Goal: Task Accomplishment & Management: Complete application form

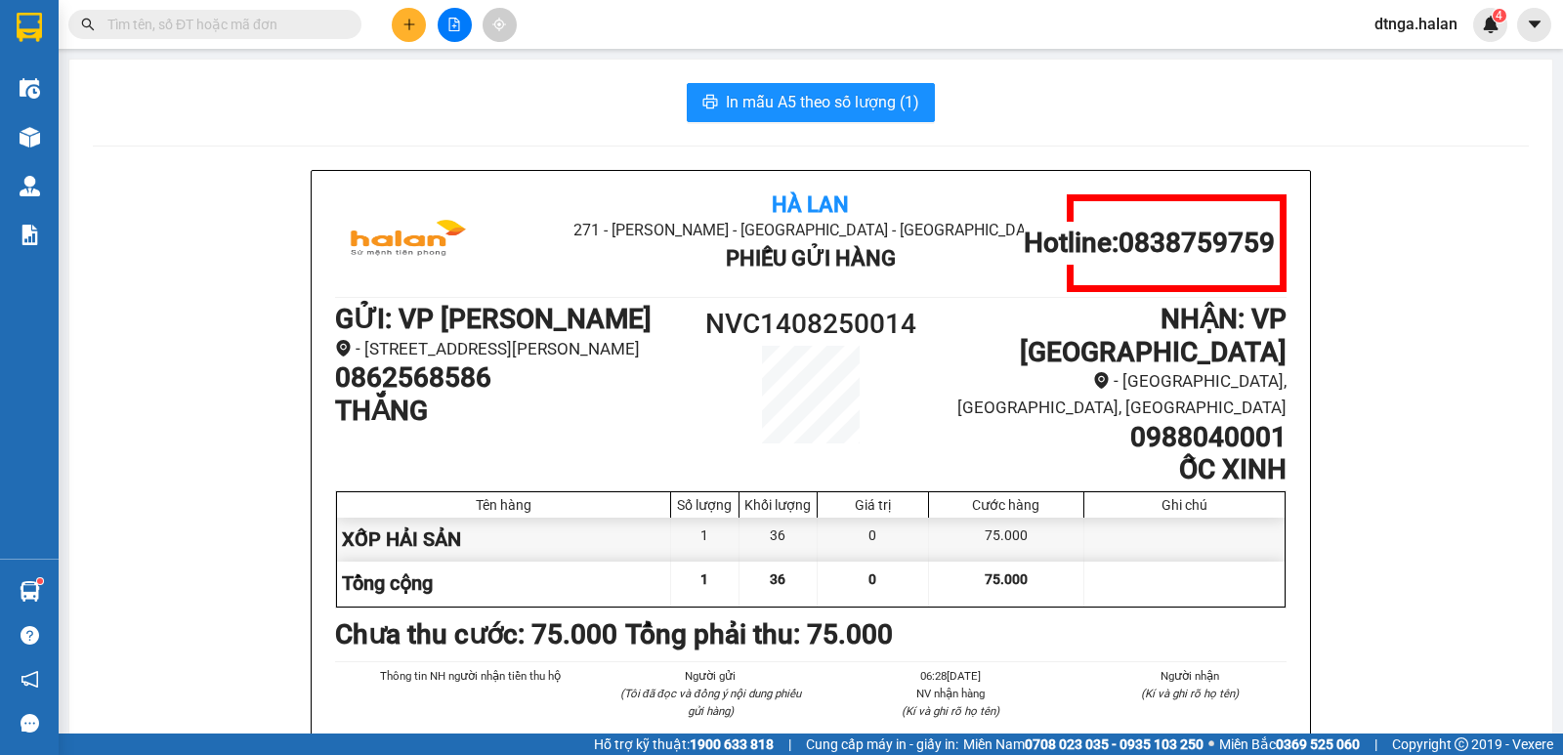
click at [323, 15] on input "text" at bounding box center [222, 24] width 231 height 21
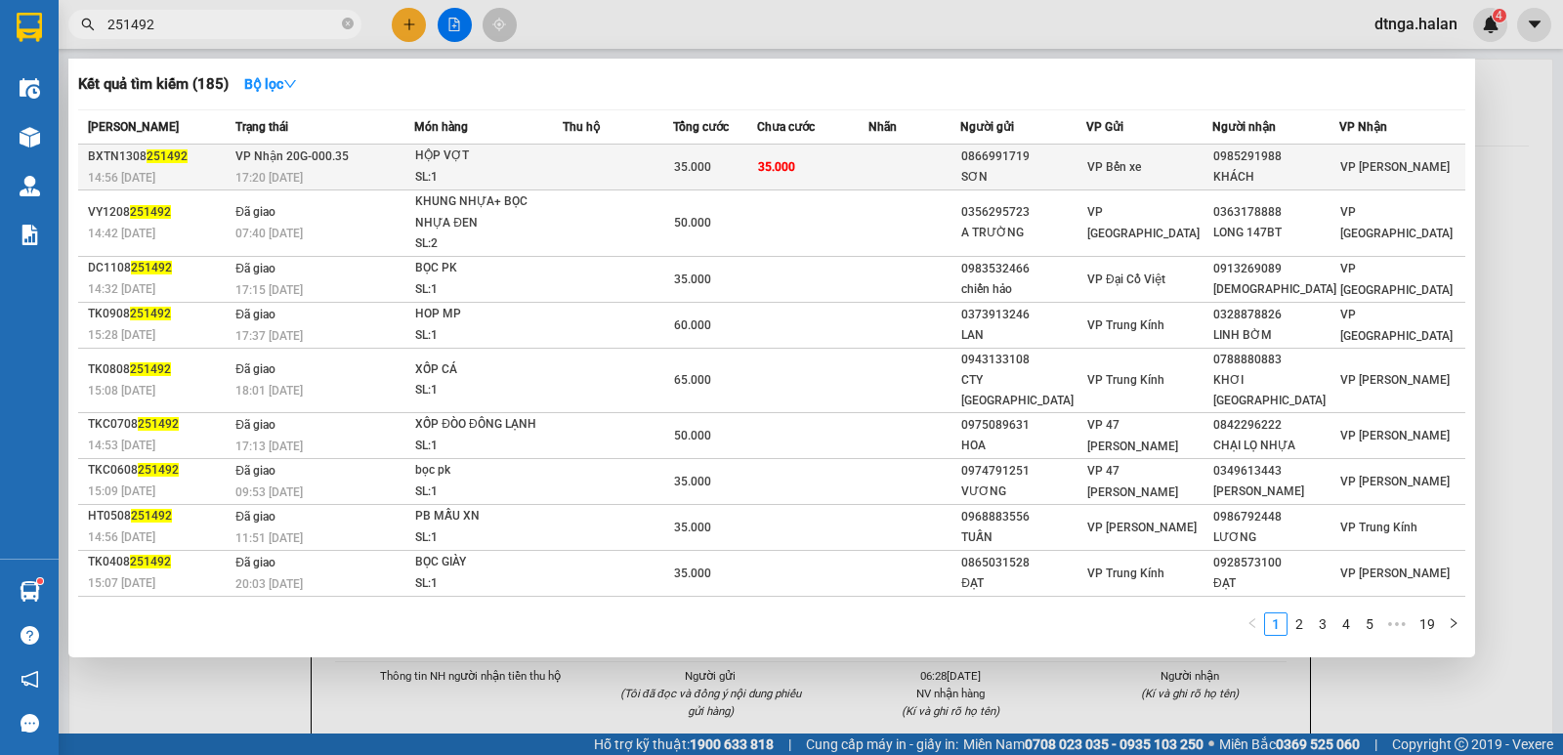
type input "251492"
click at [501, 164] on div "HỘP VỢT" at bounding box center [488, 156] width 147 height 21
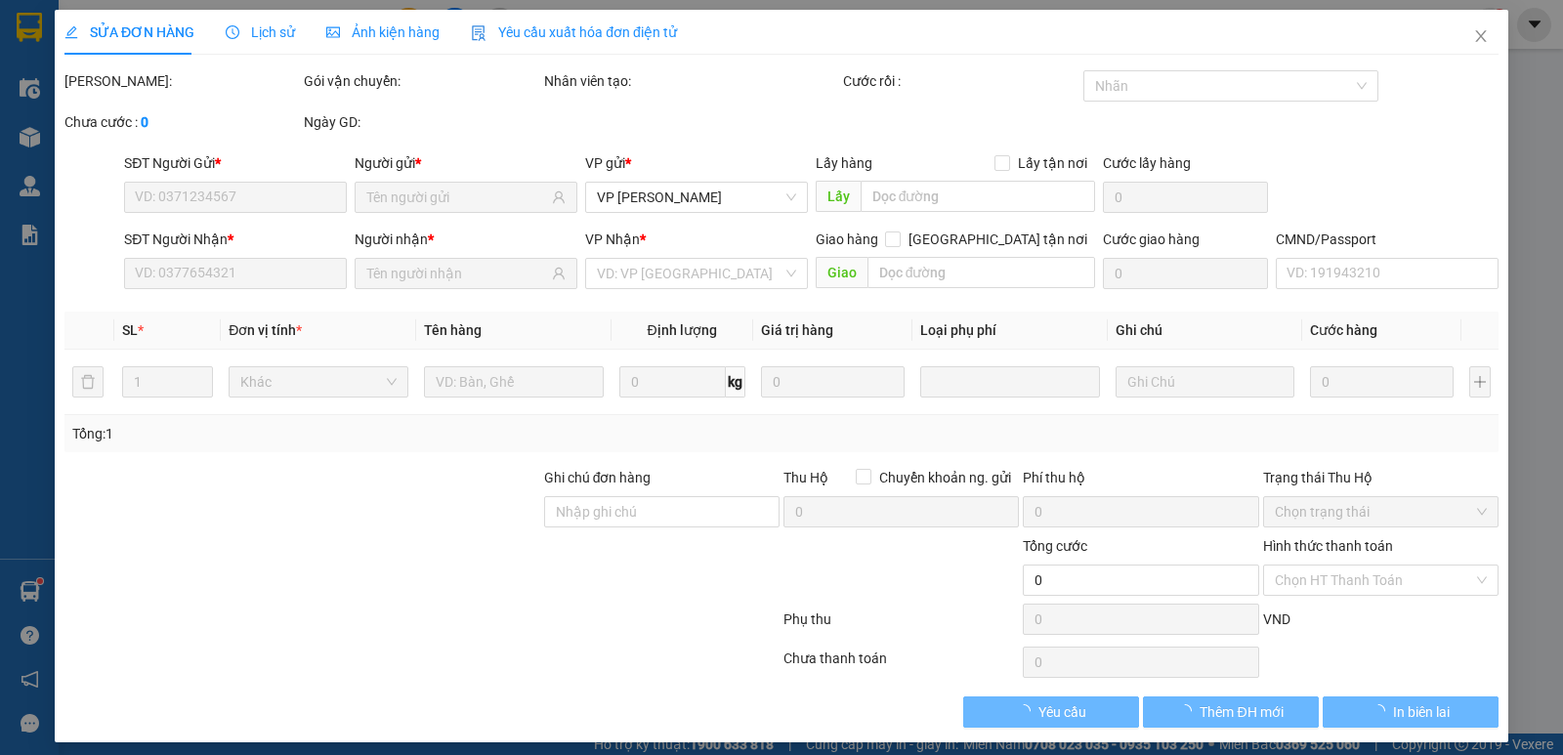
type input "0866991719"
type input "SƠN"
type input "0985291988"
type input "KHÁCH"
type input "35.000"
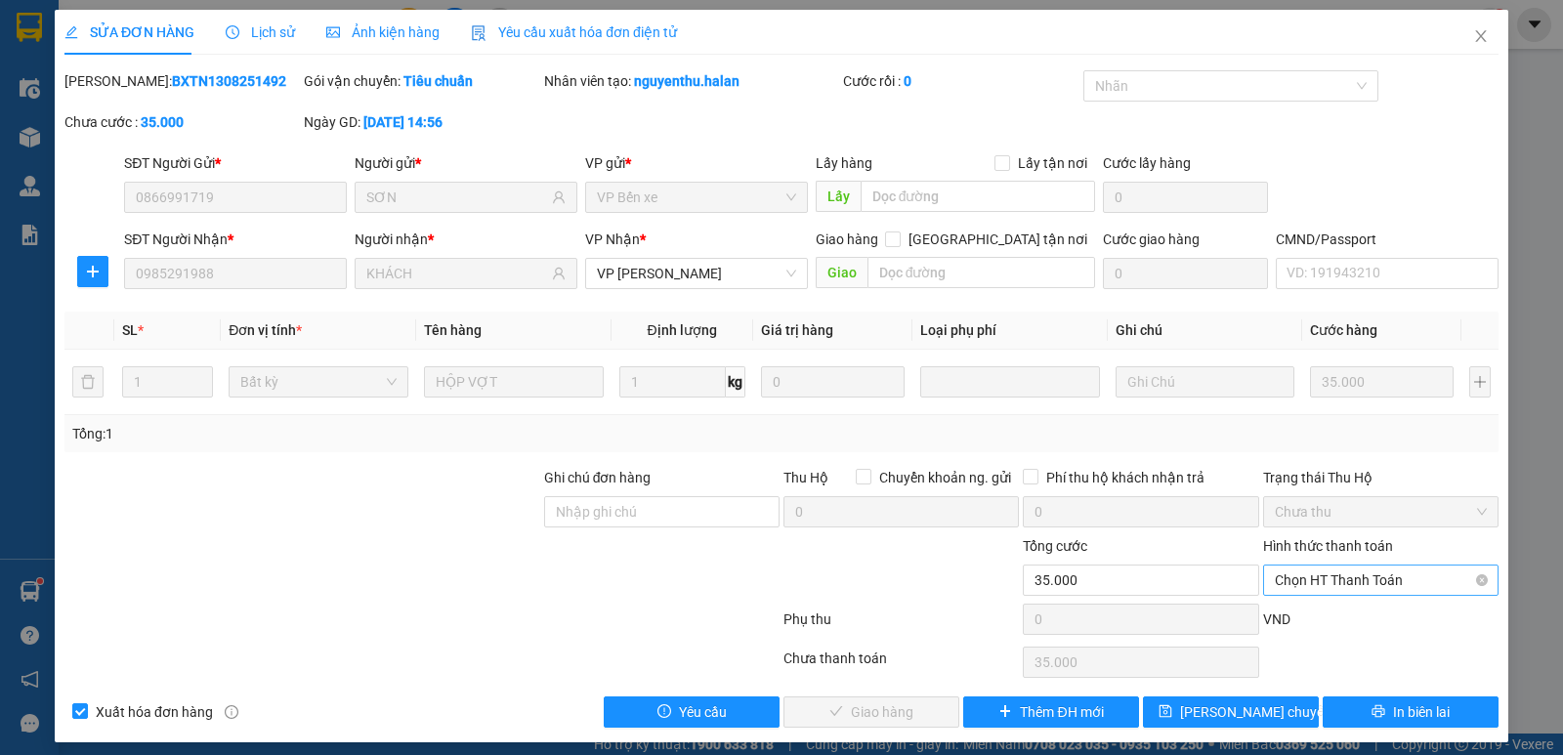
click at [1373, 588] on span "Chọn HT Thanh Toán" at bounding box center [1381, 580] width 212 height 29
click at [1312, 414] on div "Tại văn phòng" at bounding box center [1368, 415] width 210 height 21
type input "0"
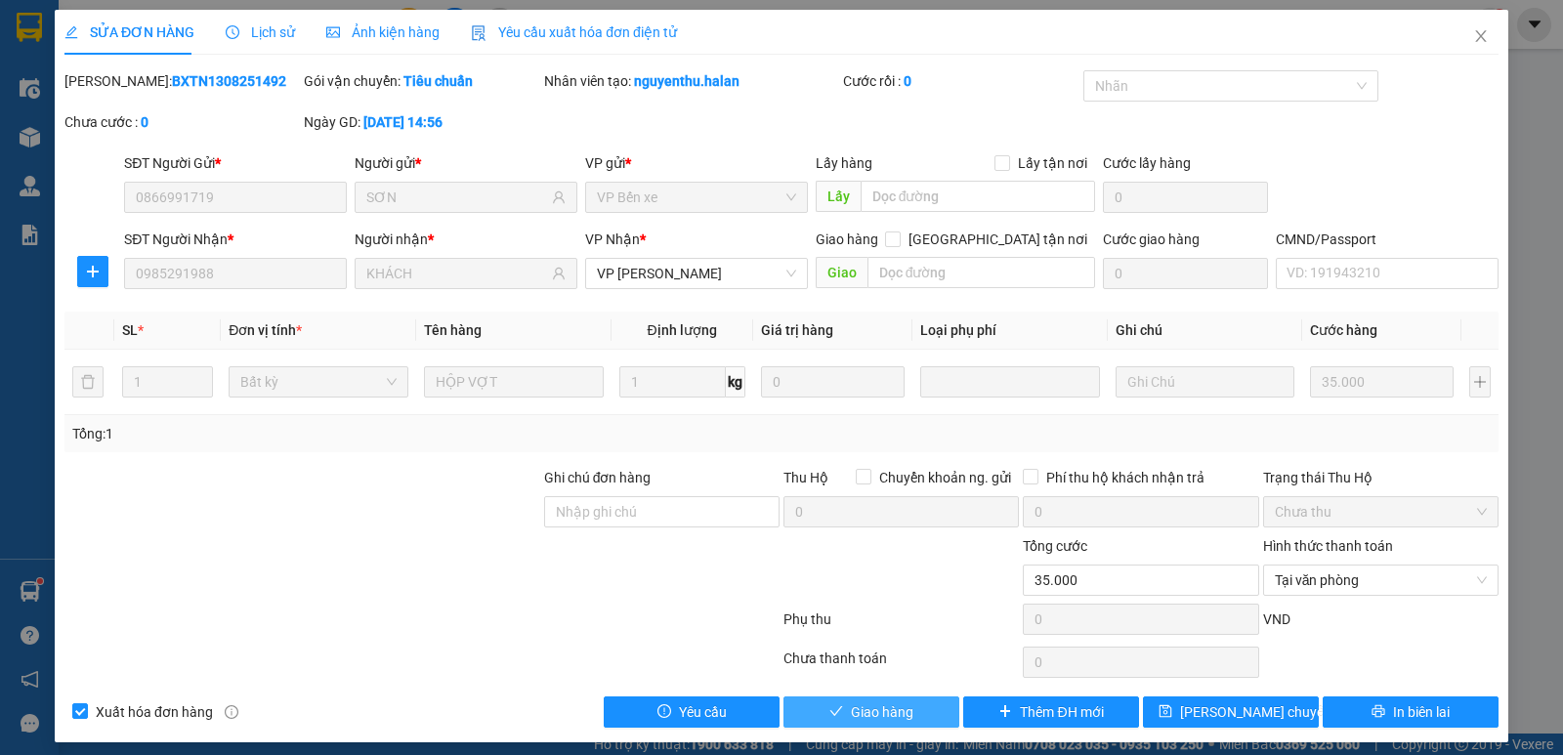
click at [911, 718] on button "Giao hàng" at bounding box center [872, 712] width 176 height 31
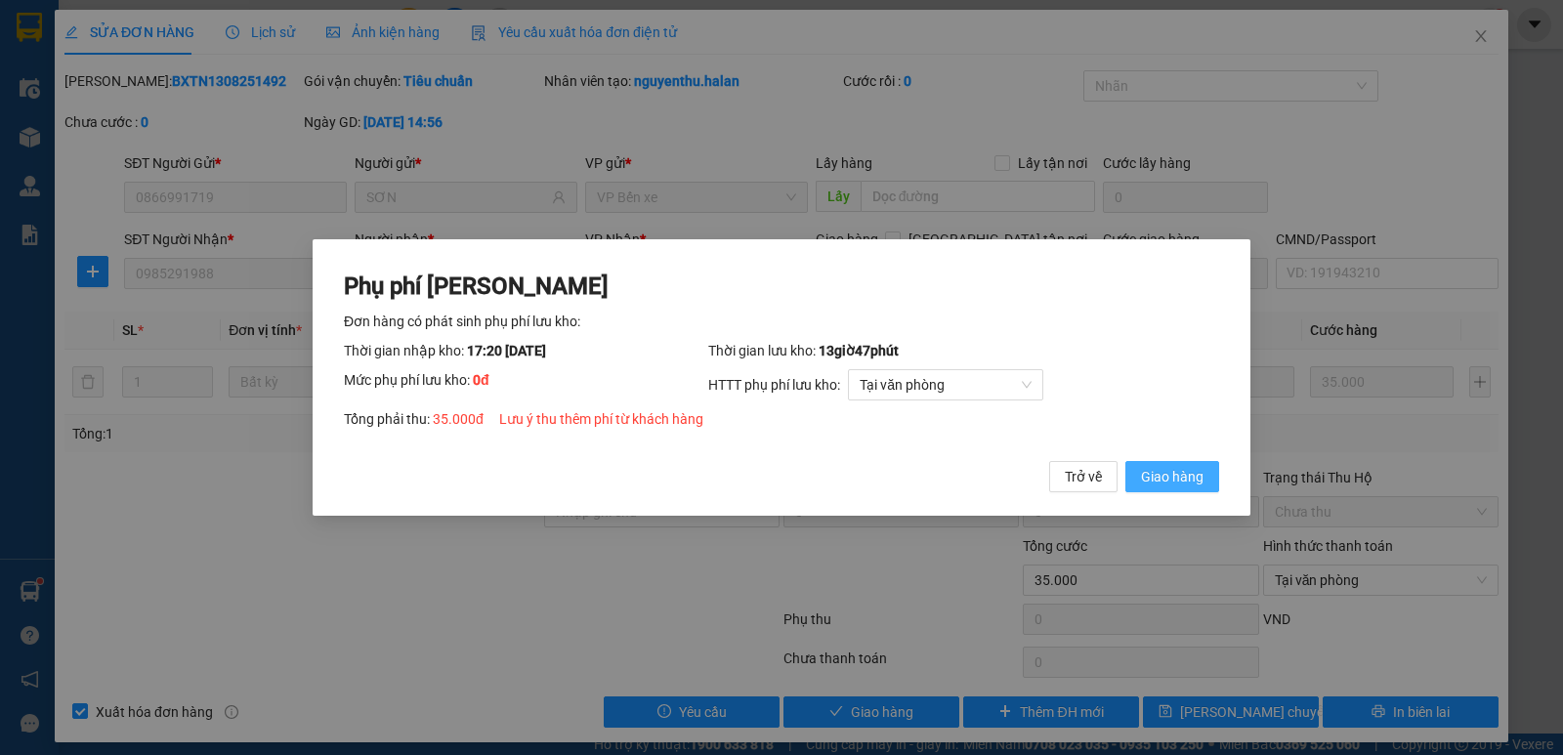
click at [1170, 470] on span "Giao hàng" at bounding box center [1172, 476] width 63 height 21
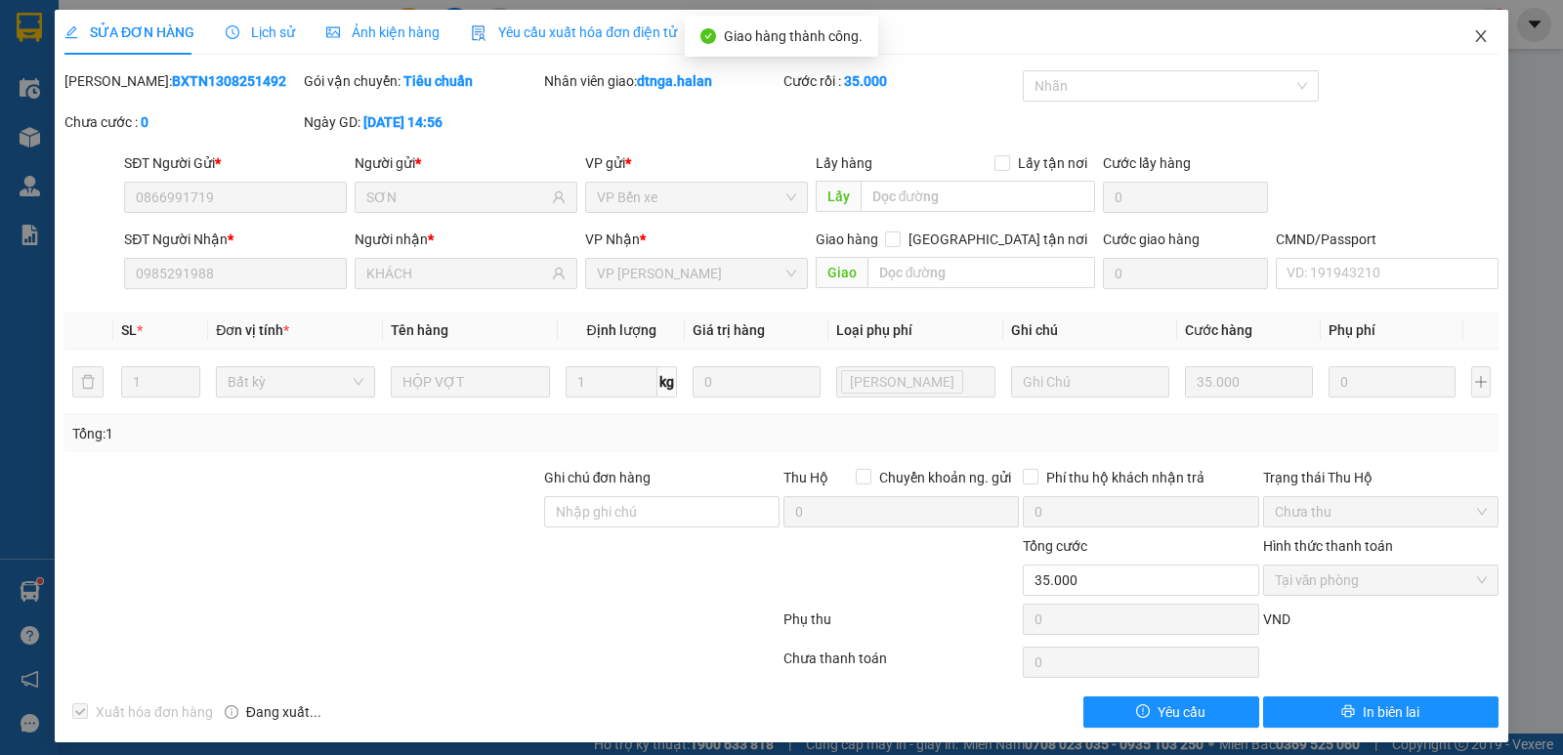
click at [1475, 38] on icon "close" at bounding box center [1480, 36] width 11 height 12
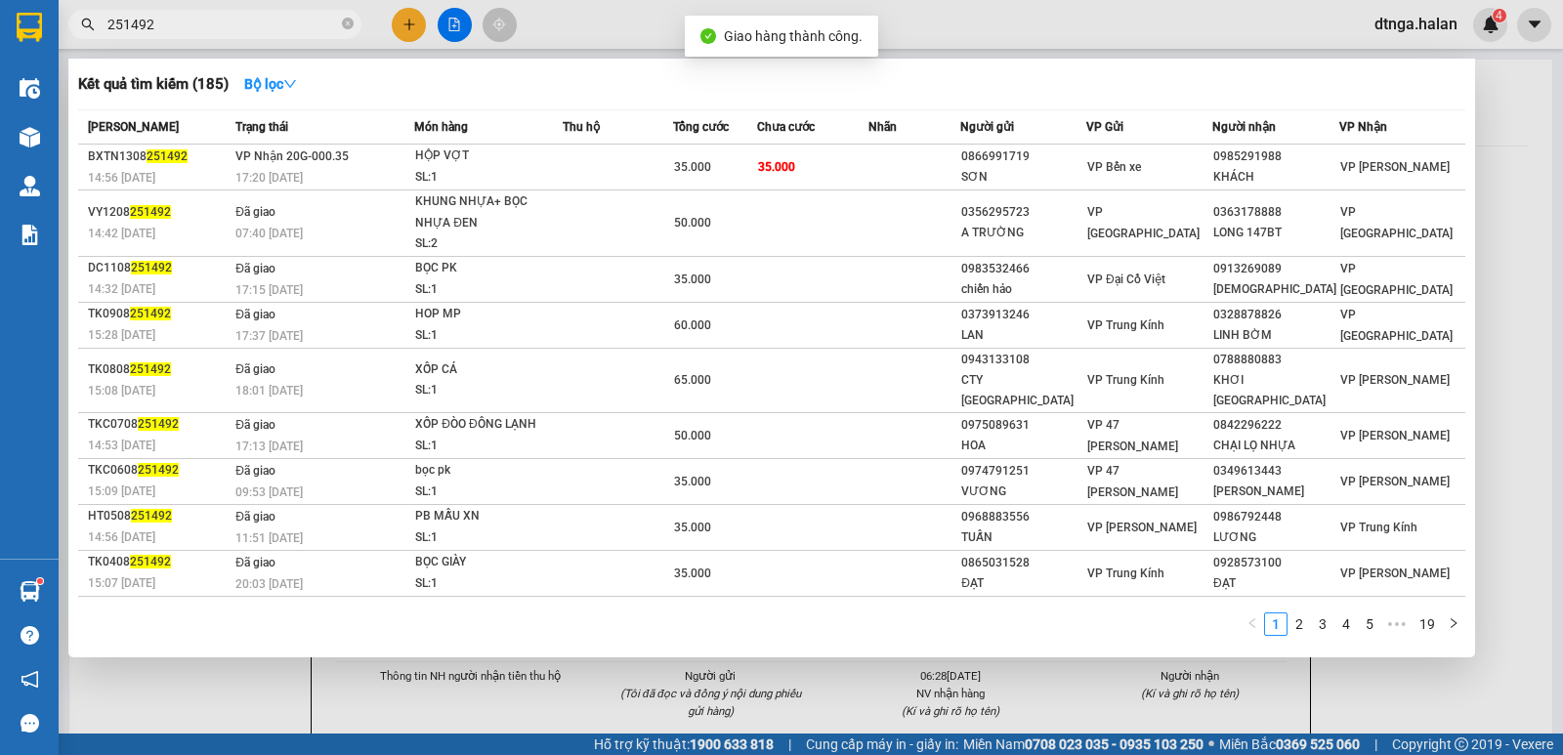
click at [286, 20] on input "251492" at bounding box center [222, 24] width 231 height 21
drag, startPoint x: 286, startPoint y: 20, endPoint x: 323, endPoint y: 0, distance: 42.0
click at [287, 18] on input "251492" at bounding box center [222, 24] width 231 height 21
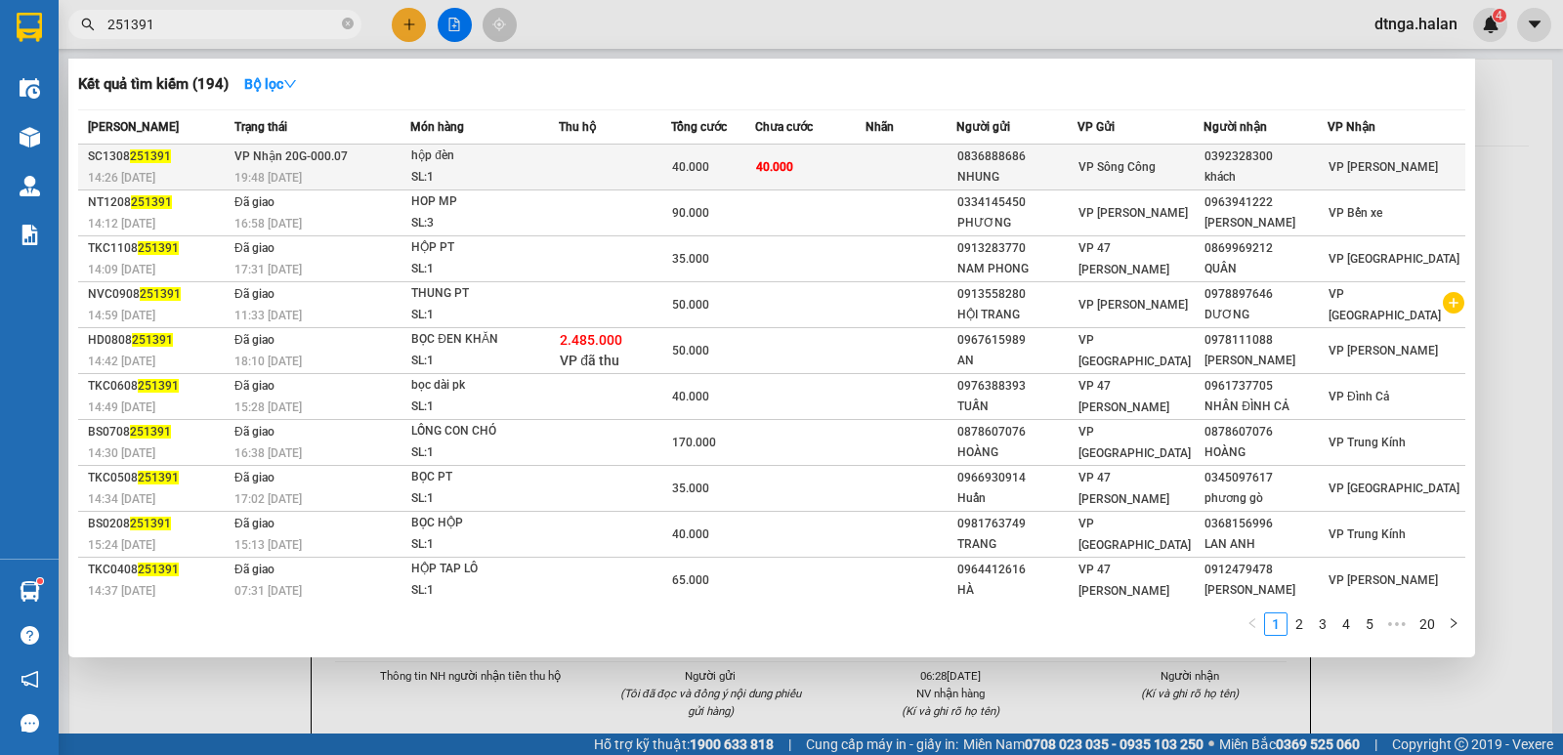
type input "251391"
click at [522, 173] on div "SL: 1" at bounding box center [484, 177] width 147 height 21
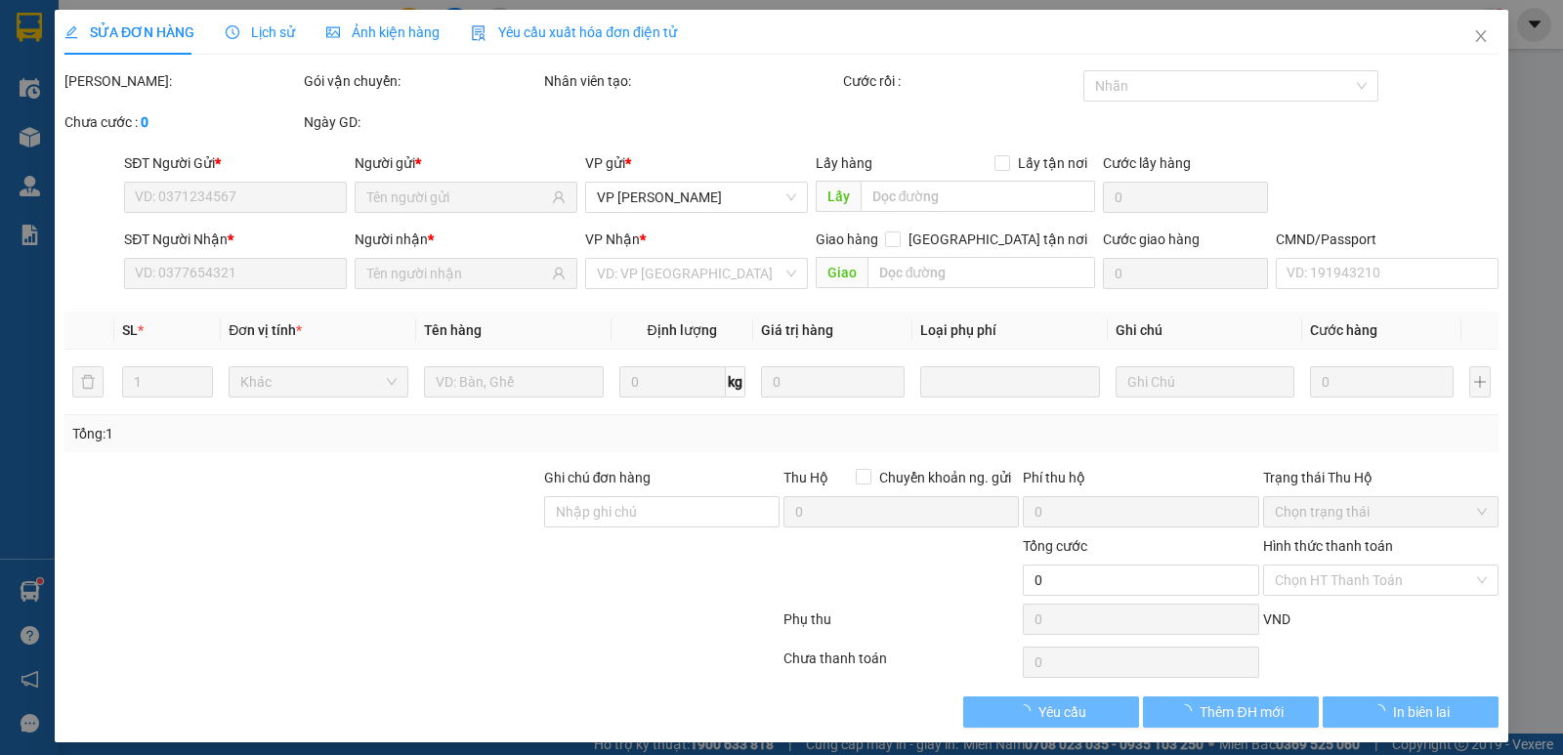
type input "0836888686"
type input "NHUNG"
type input "0392328300"
type input "khách"
type input "40.000"
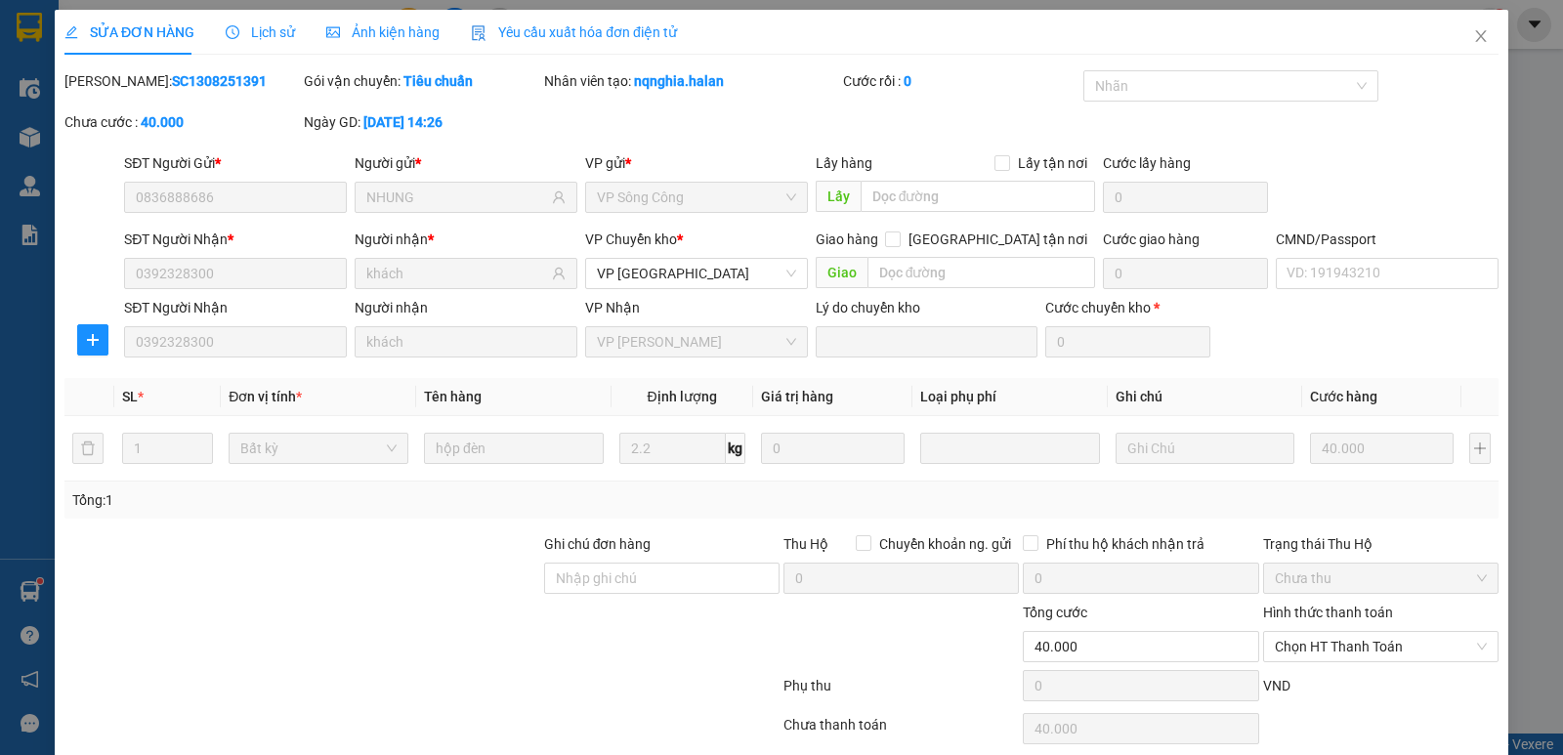
scroll to position [77, 0]
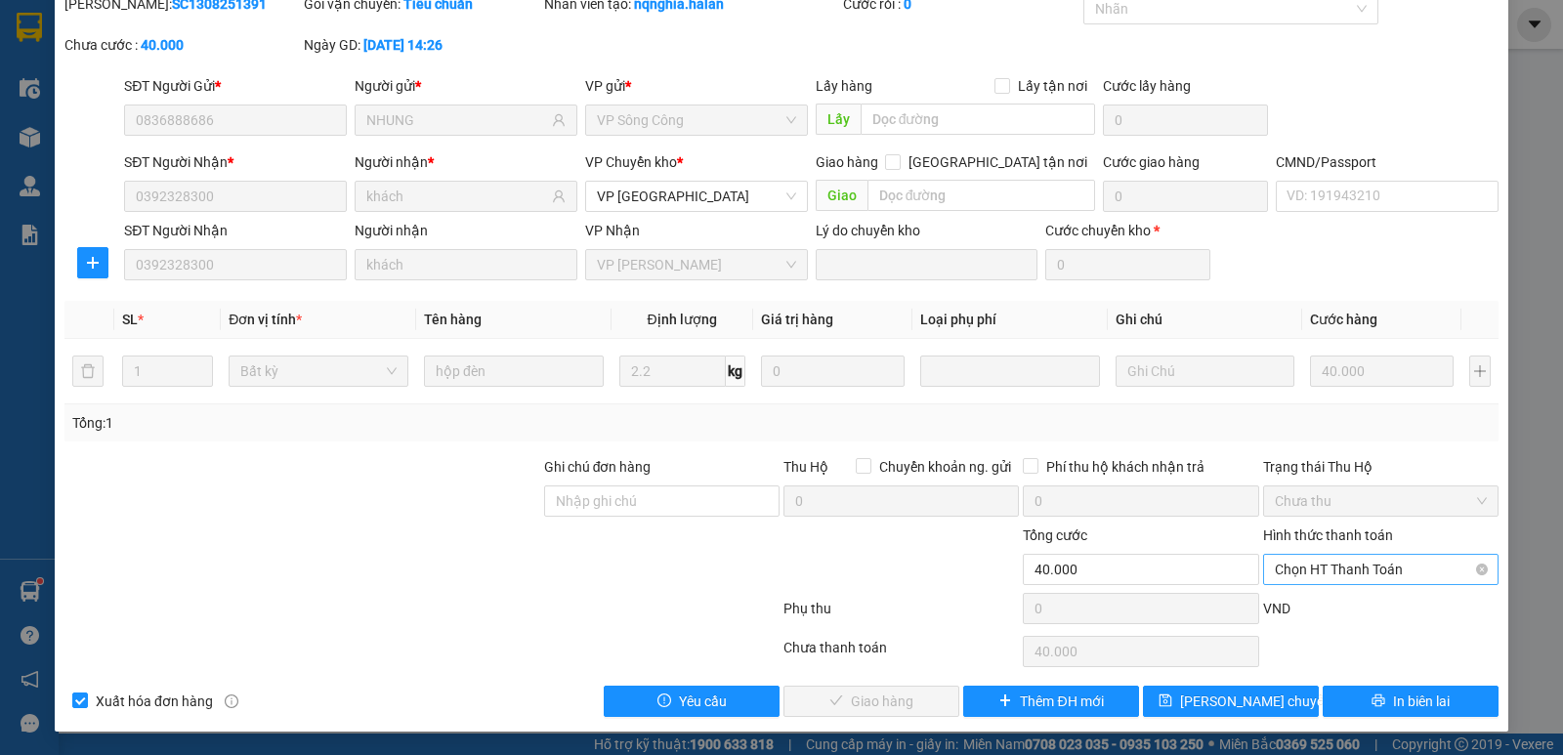
click at [1306, 566] on span "Chọn HT Thanh Toán" at bounding box center [1381, 569] width 212 height 29
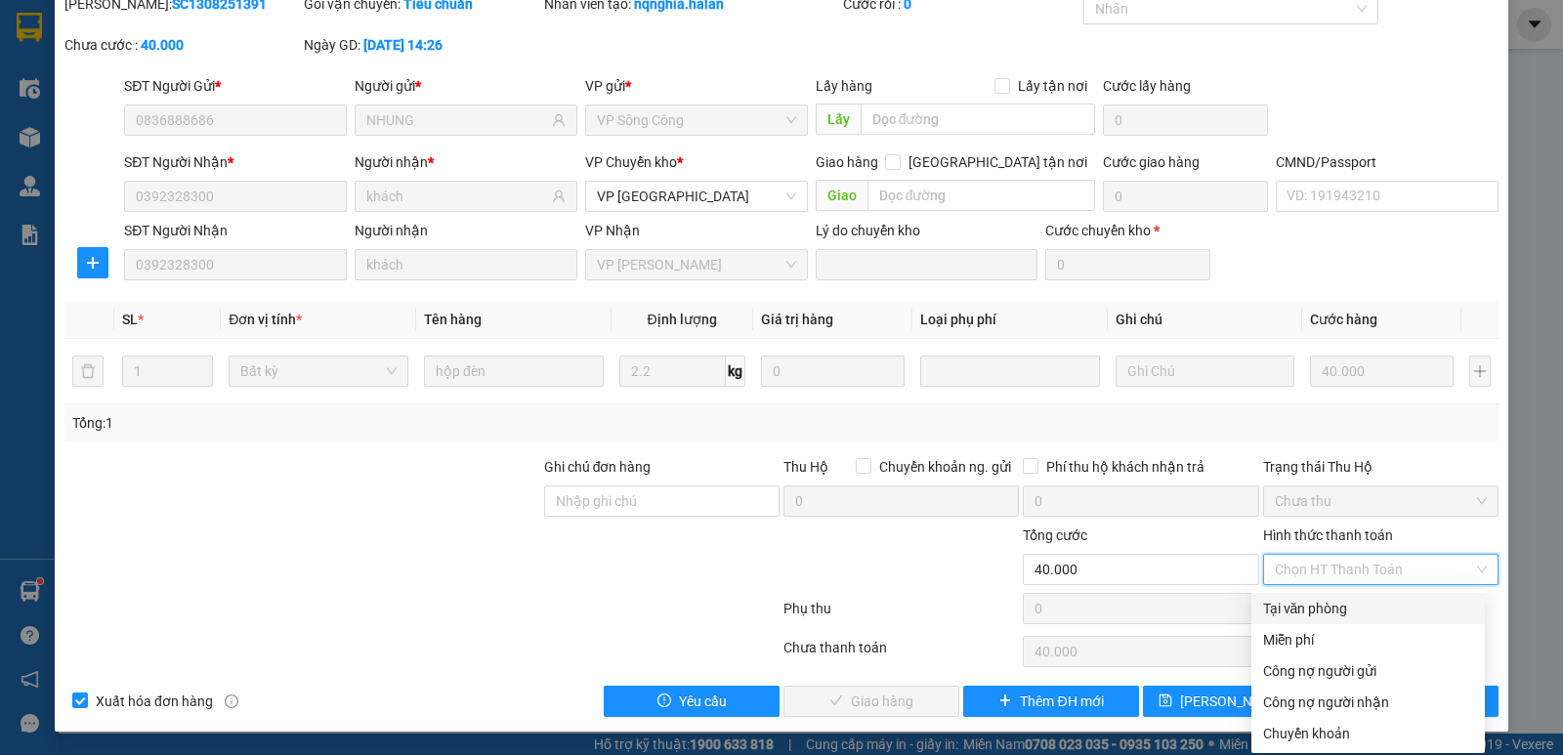
click at [1320, 610] on div "Tại văn phòng" at bounding box center [1368, 608] width 210 height 21
type input "0"
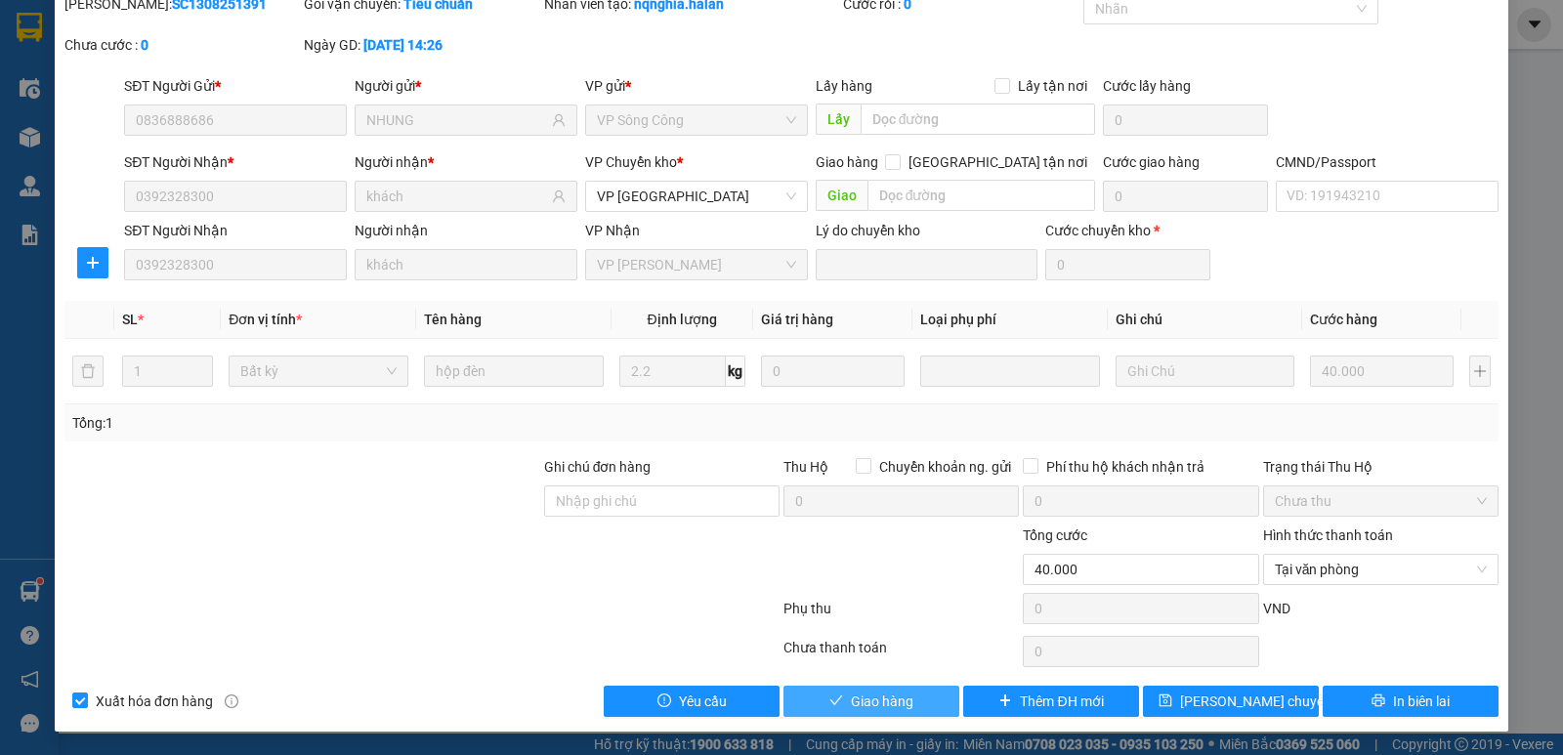
click at [894, 698] on span "Giao hàng" at bounding box center [882, 701] width 63 height 21
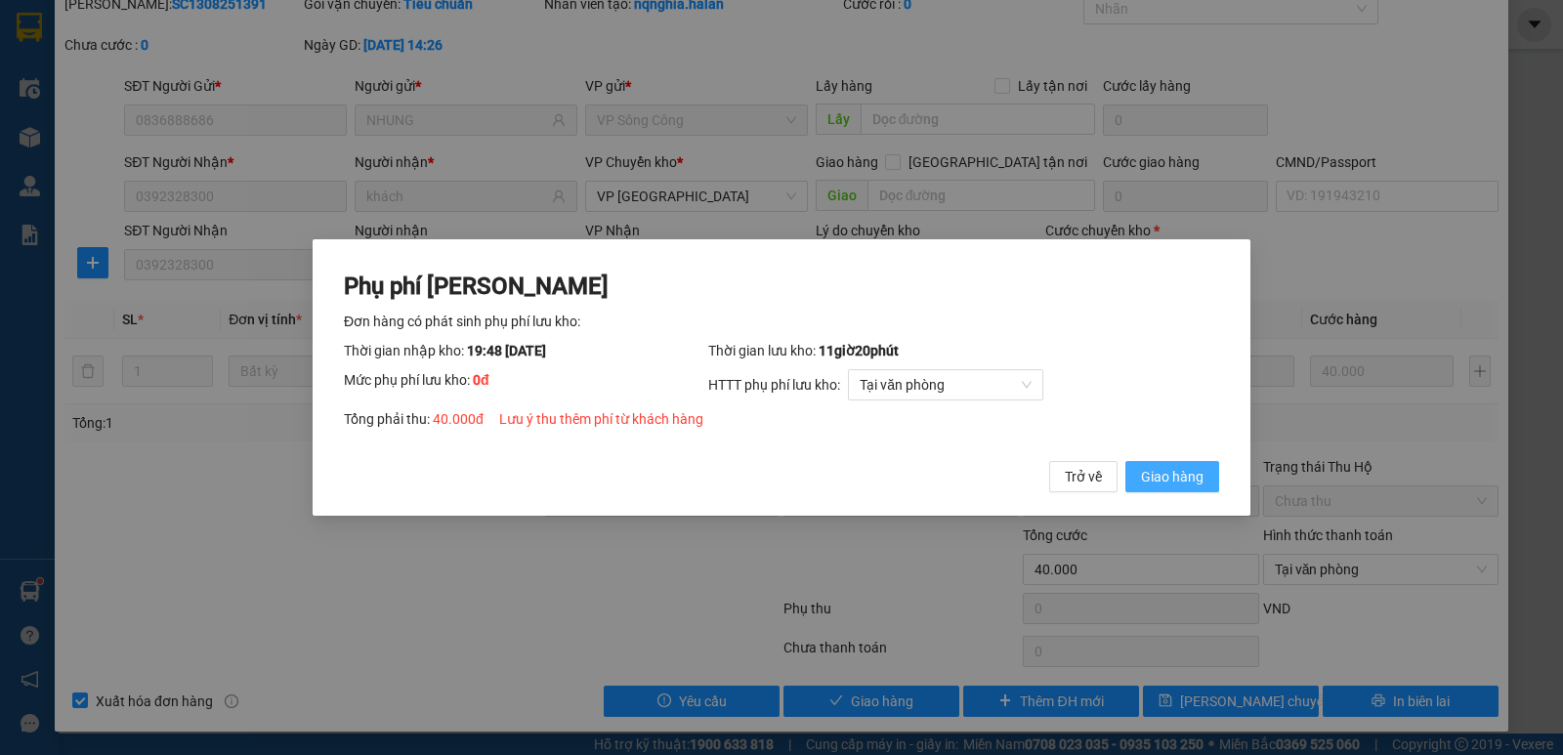
click at [1185, 480] on span "Giao hàng" at bounding box center [1172, 476] width 63 height 21
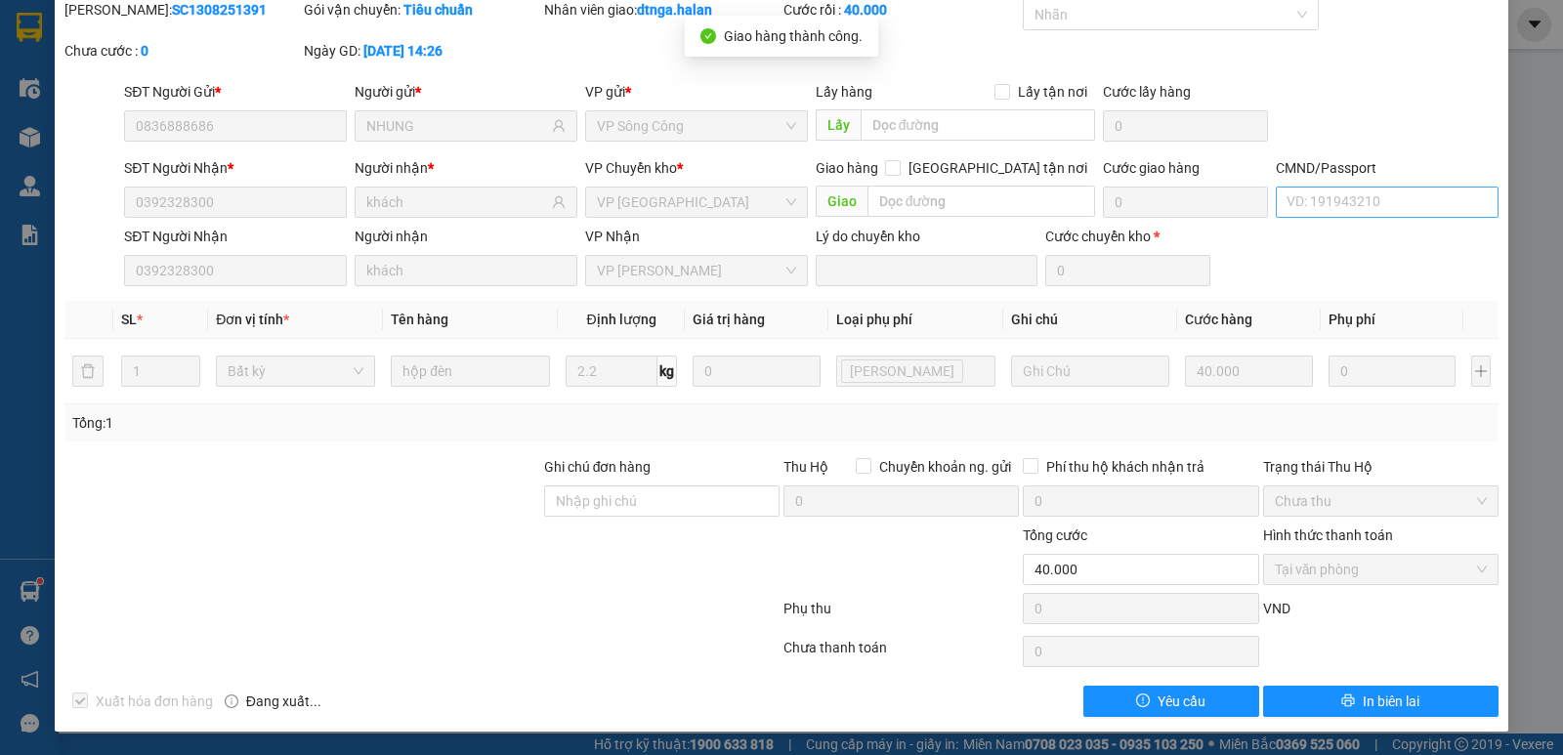
scroll to position [0, 0]
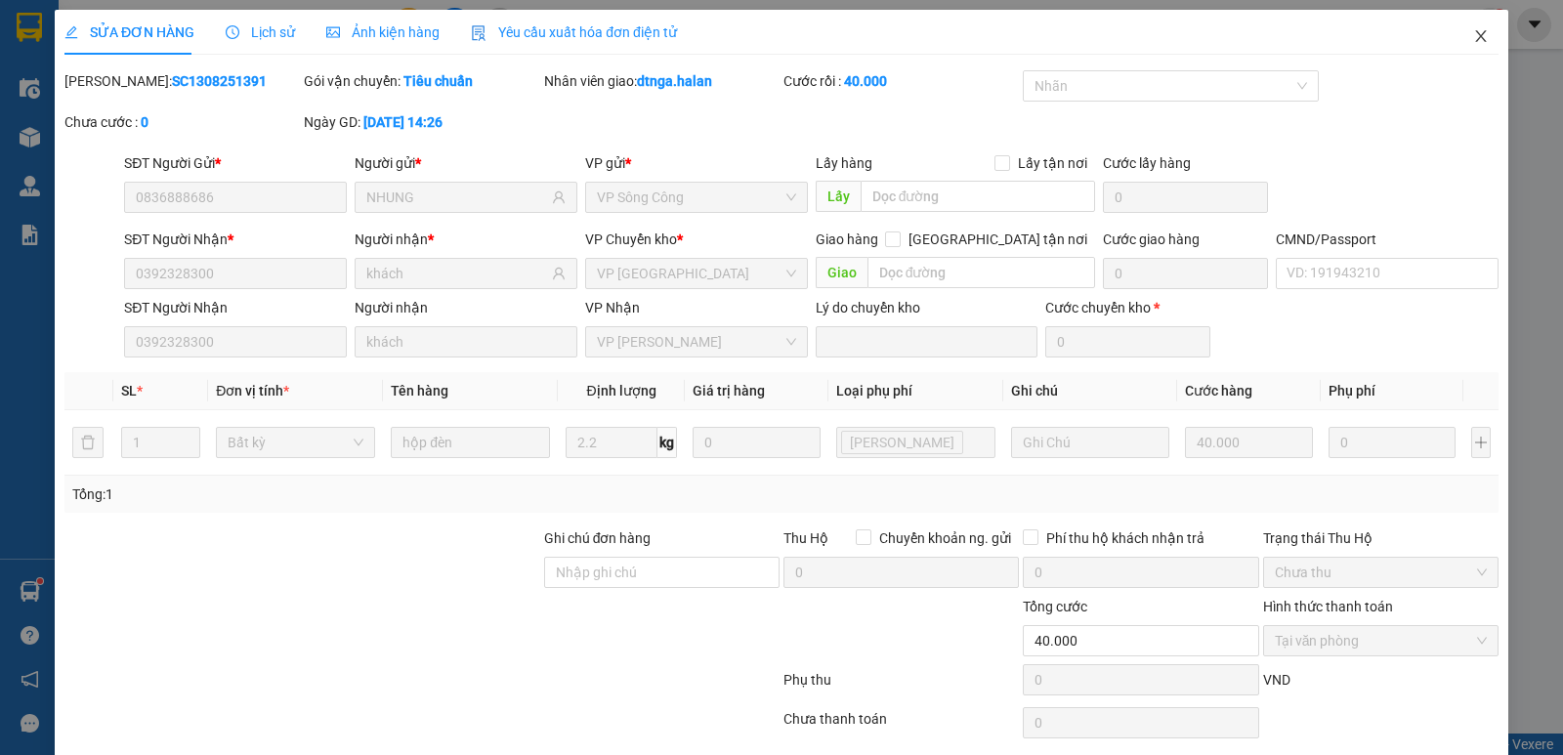
click at [1473, 31] on icon "close" at bounding box center [1481, 36] width 16 height 16
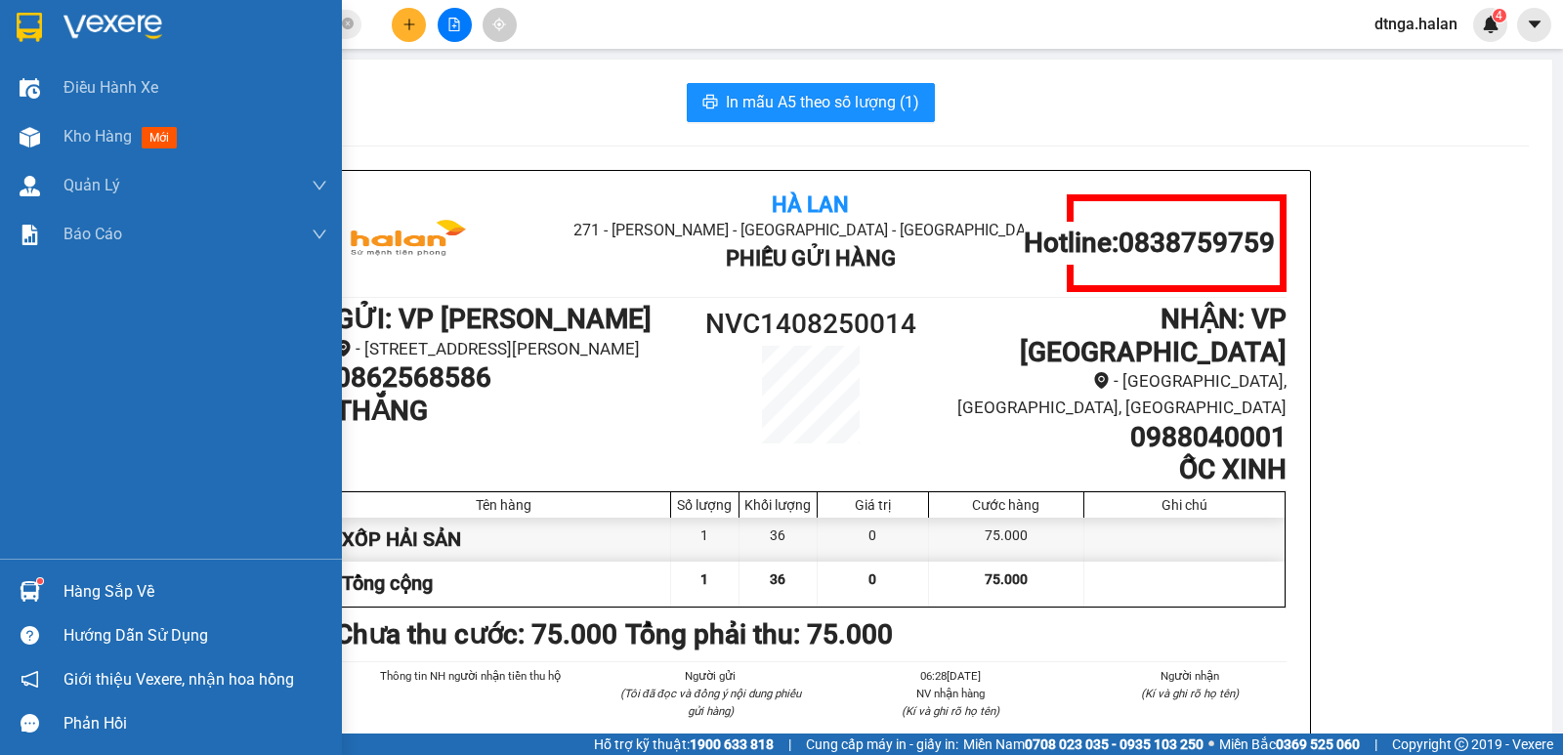
click at [96, 592] on div "Hàng sắp về" at bounding box center [196, 591] width 264 height 29
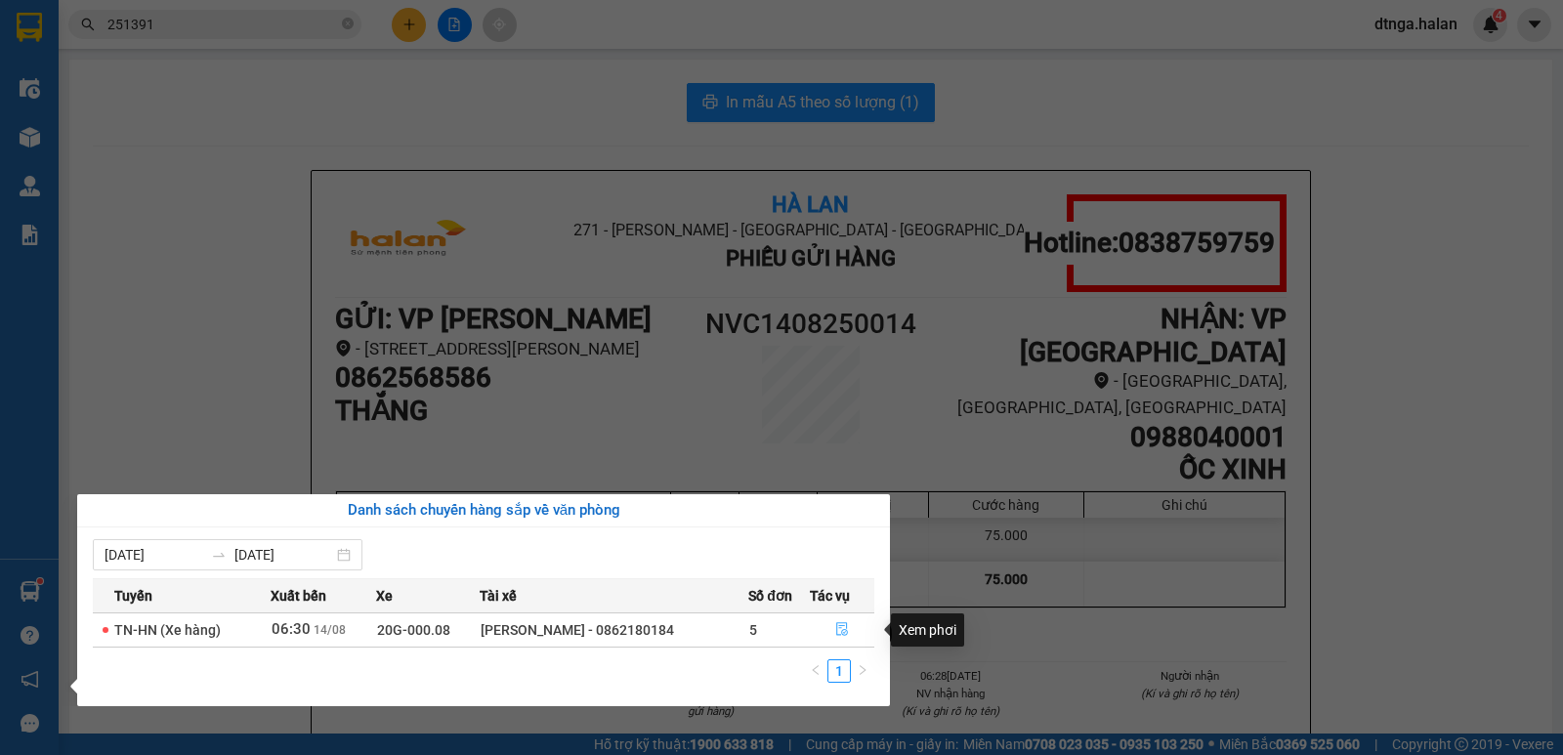
click at [843, 627] on icon "file-done" at bounding box center [842, 629] width 14 height 14
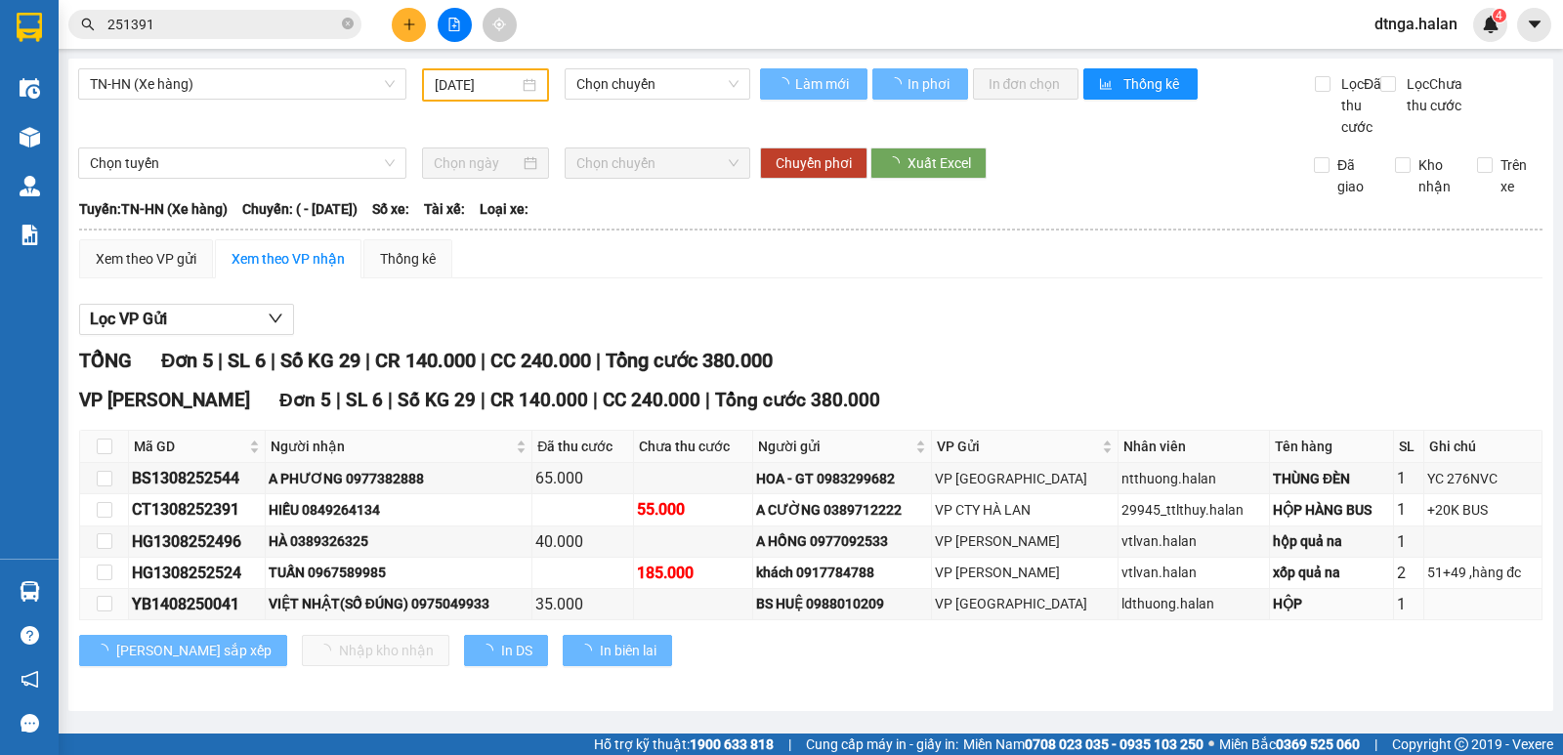
type input "[DATE]"
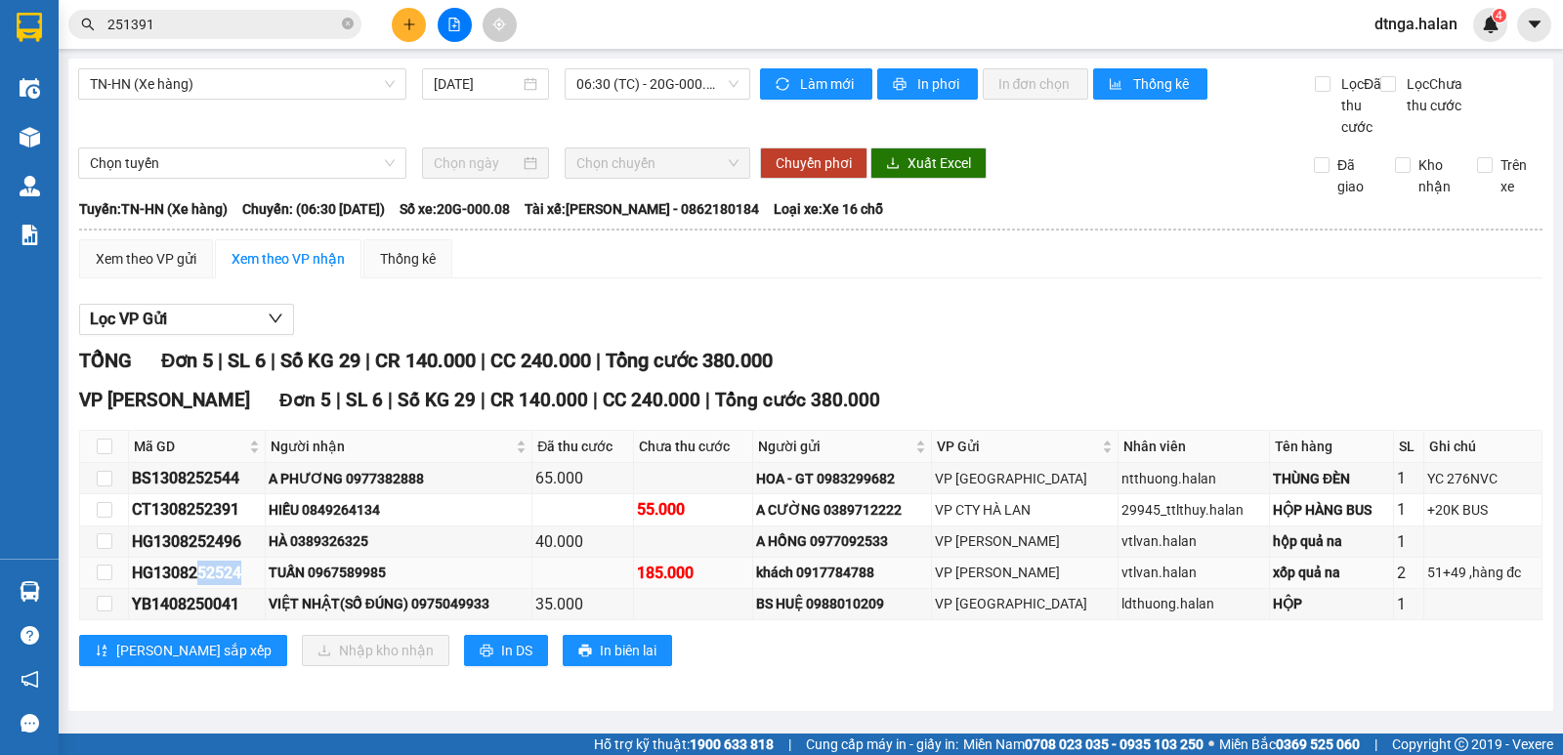
drag, startPoint x: 223, startPoint y: 600, endPoint x: 253, endPoint y: 599, distance: 30.3
click at [254, 585] on div "HG1308252524" at bounding box center [197, 573] width 130 height 24
drag, startPoint x: 192, startPoint y: 592, endPoint x: 251, endPoint y: 586, distance: 58.9
click at [251, 585] on div "HG1308252524" at bounding box center [197, 573] width 130 height 24
copy div "252524"
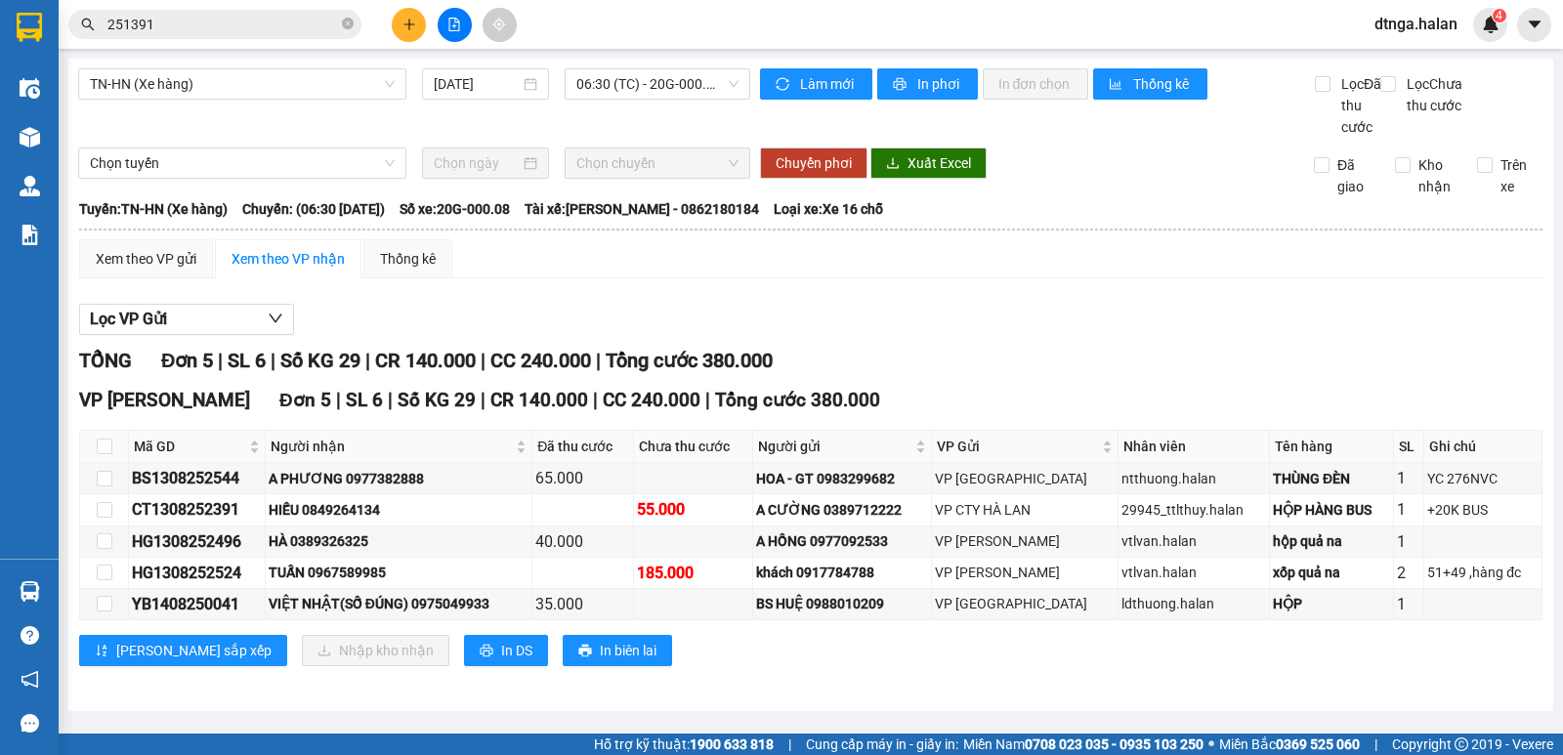
click at [265, 26] on input "251391" at bounding box center [222, 24] width 231 height 21
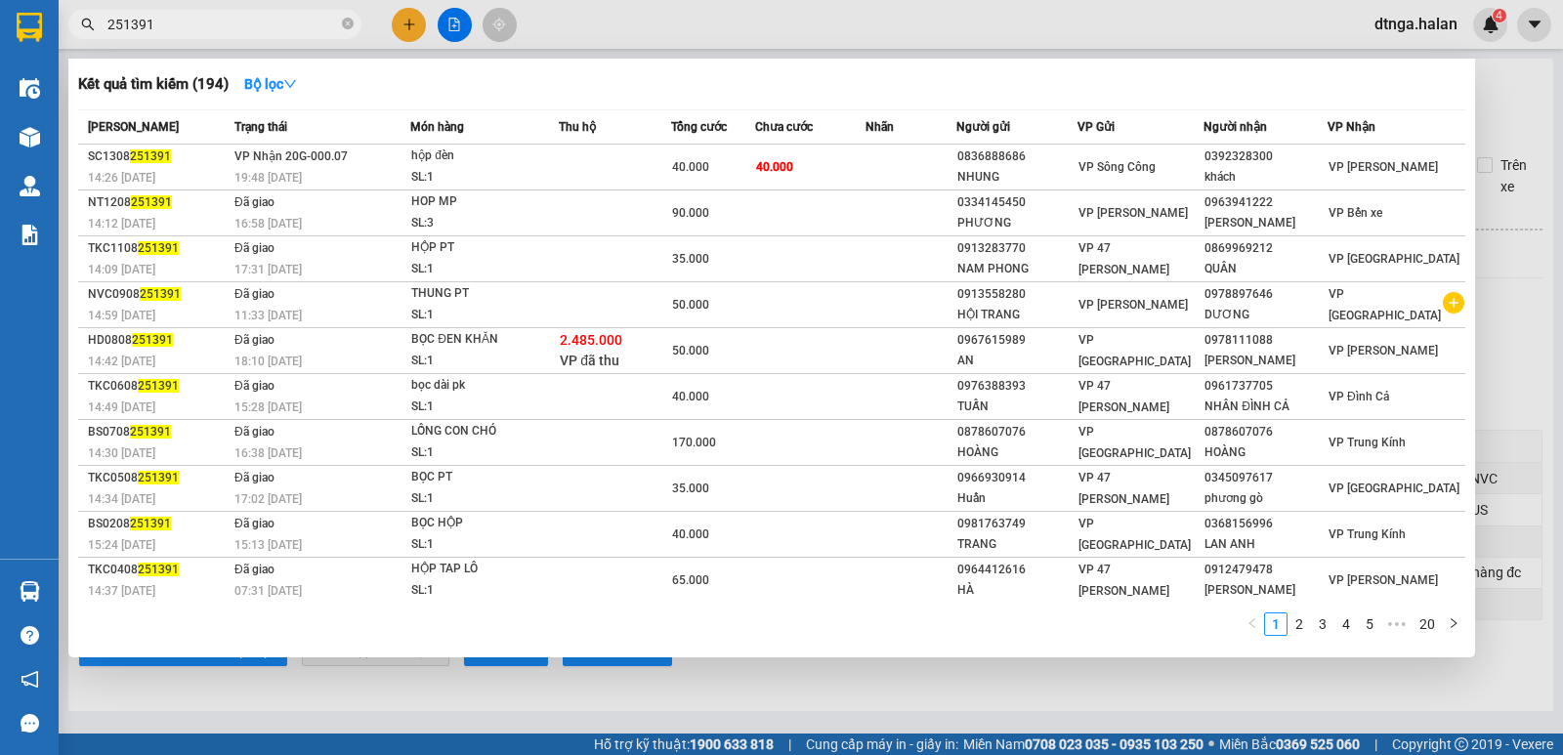
click at [265, 26] on input "251391" at bounding box center [222, 24] width 231 height 21
paste input "2524"
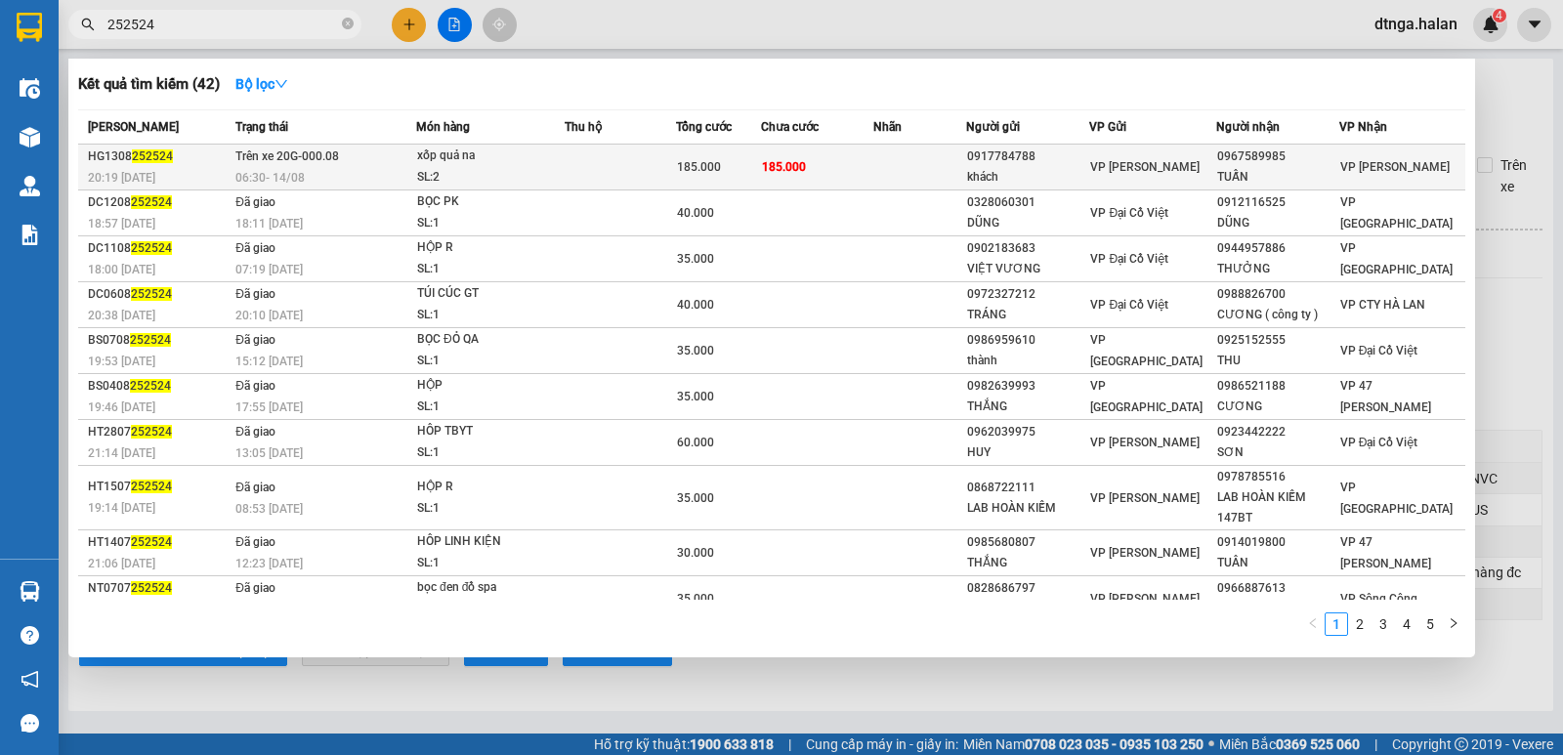
type input "252524"
click at [819, 178] on td "185.000" at bounding box center [817, 168] width 112 height 46
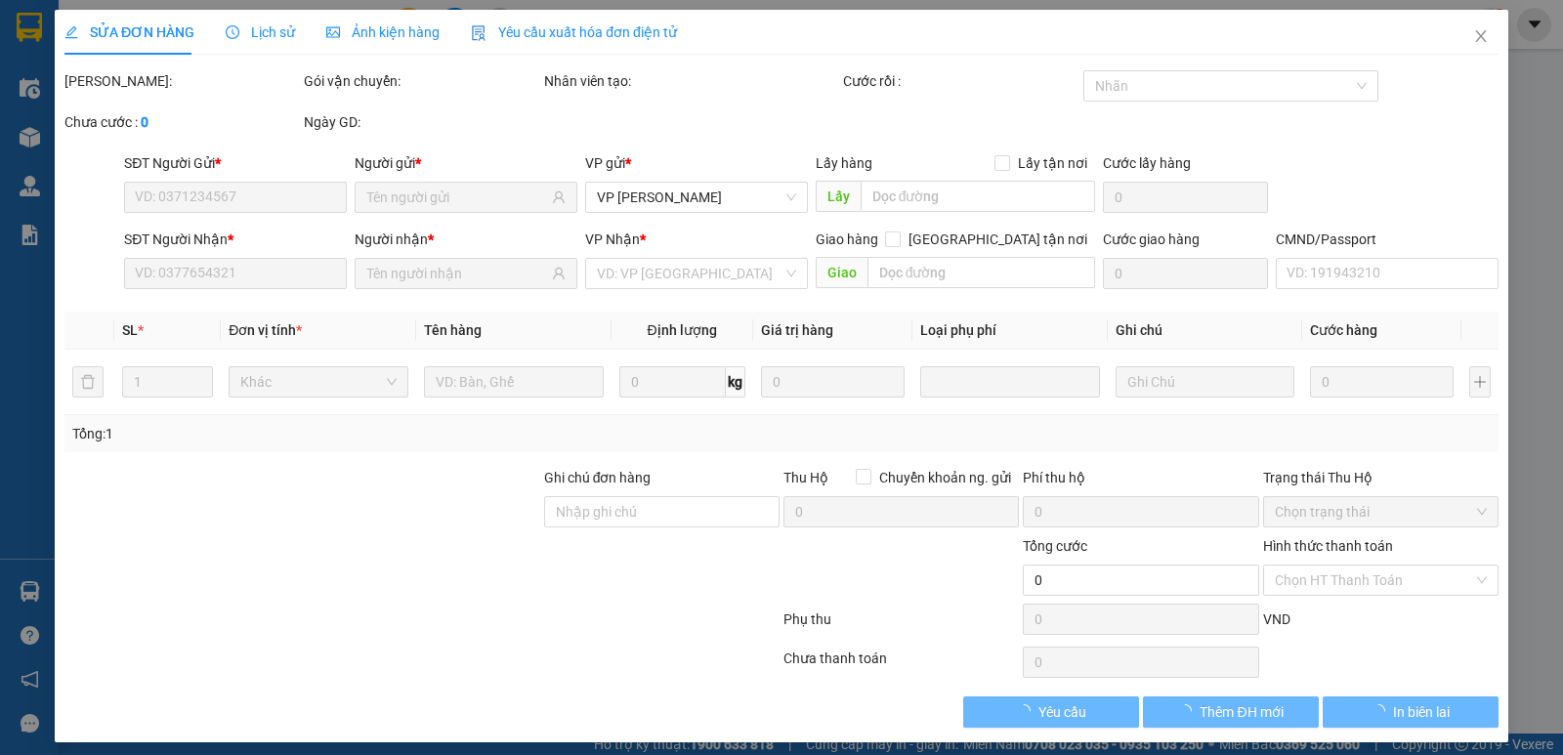
type input "0917784788"
type input "khách"
type input "0967589985"
type input "TUẤN"
type input "185.000"
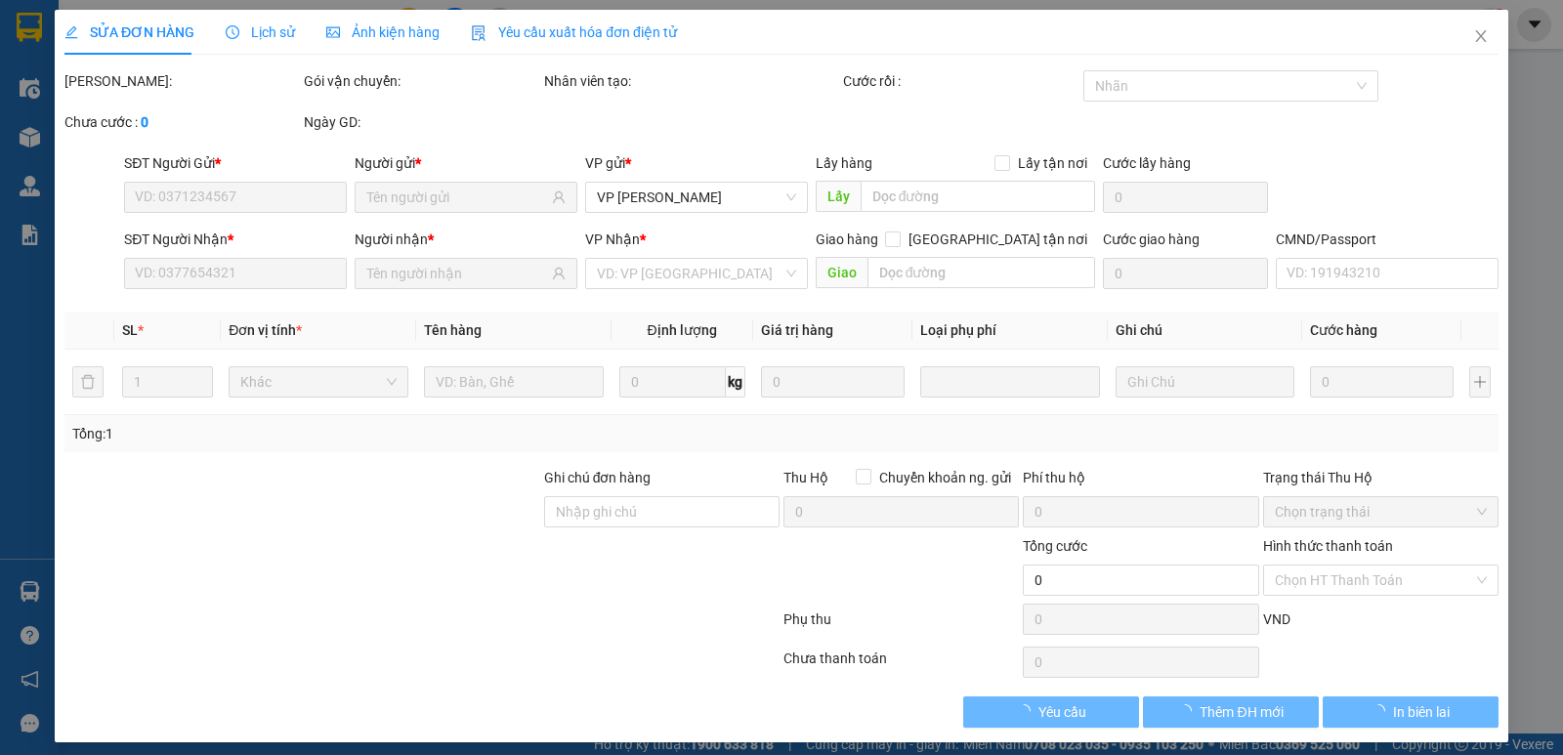
type input "185.000"
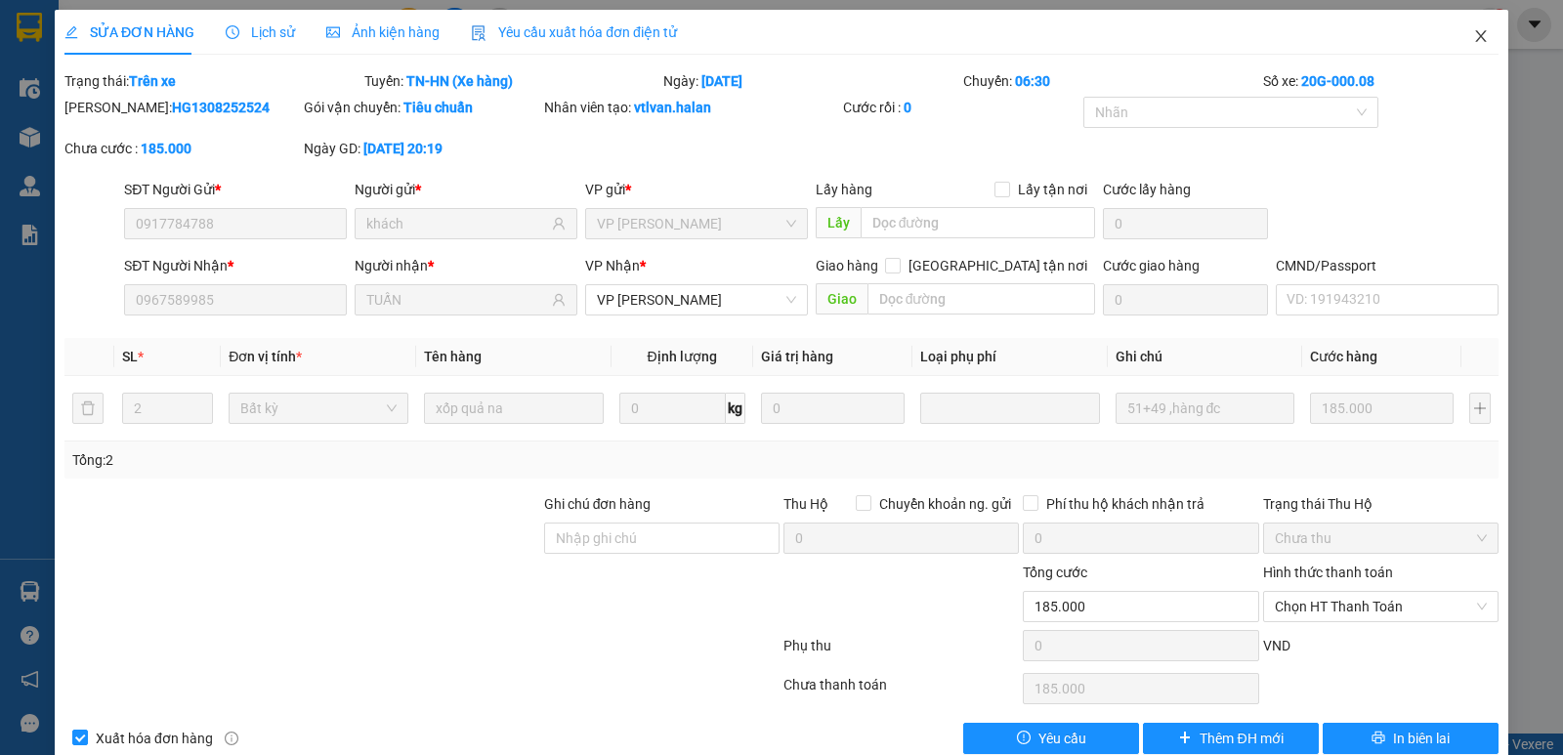
click at [1475, 38] on icon "close" at bounding box center [1480, 36] width 11 height 12
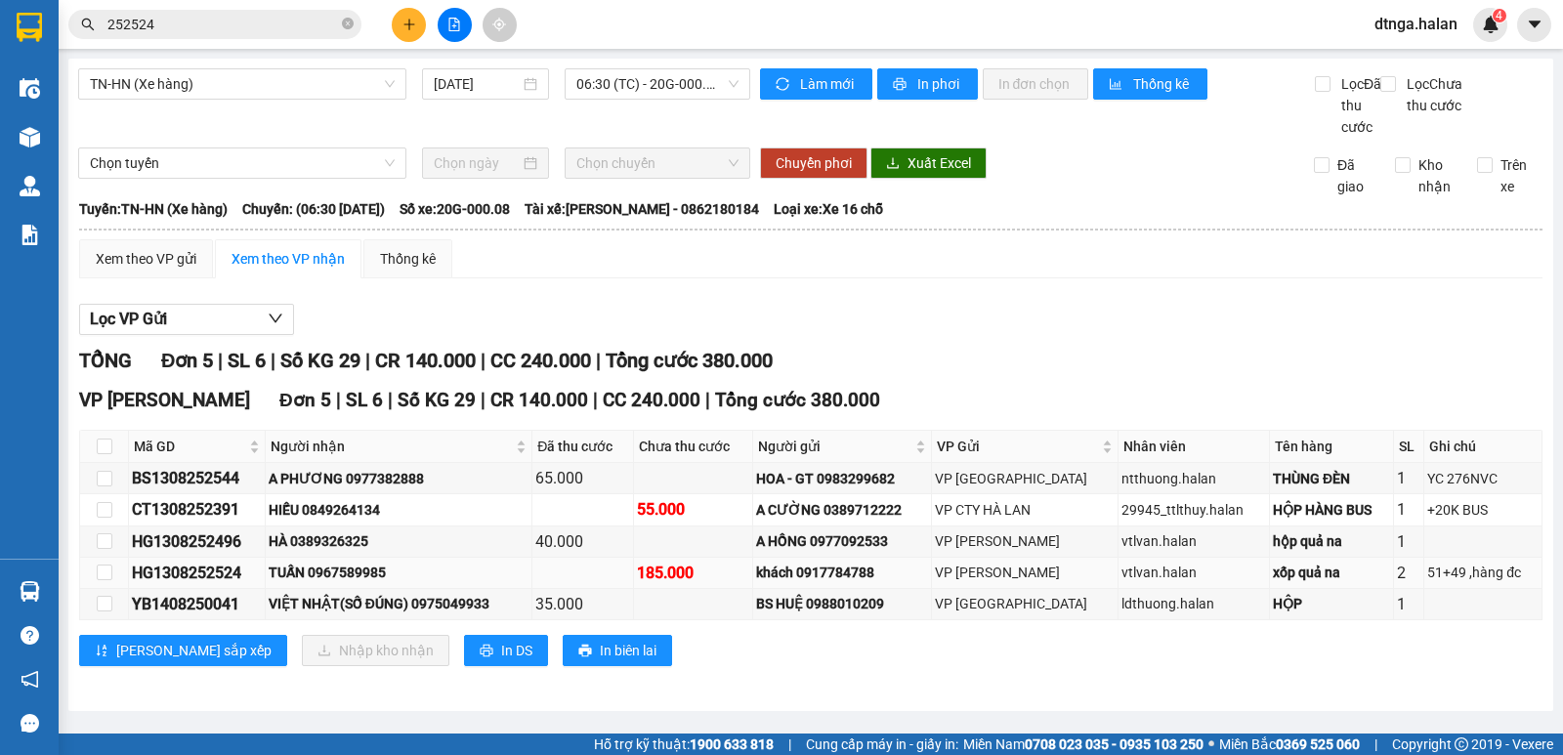
scroll to position [9, 0]
